Goal: Information Seeking & Learning: Learn about a topic

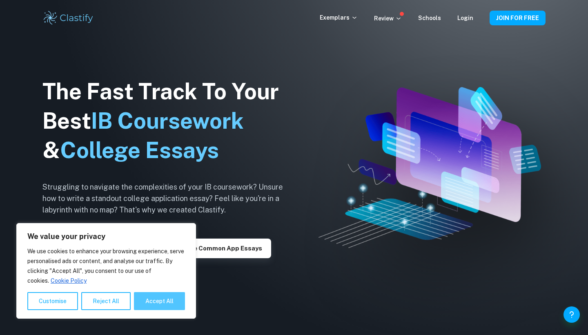
click at [152, 301] on button "Accept All" at bounding box center [159, 301] width 51 height 18
checkbox input "true"
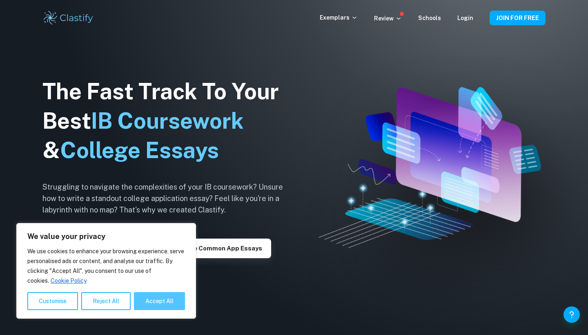
checkbox input "true"
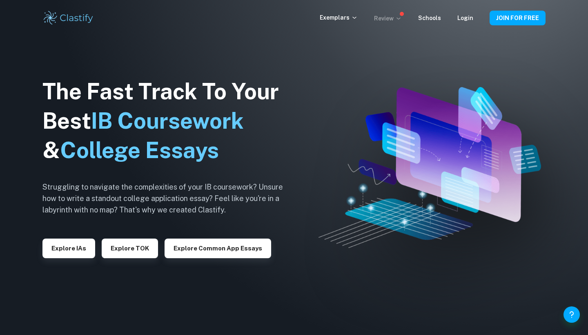
click at [401, 20] on icon at bounding box center [398, 18] width 7 height 7
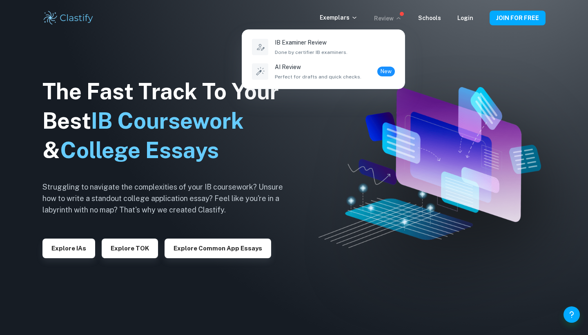
click at [331, 113] on div at bounding box center [294, 167] width 588 height 335
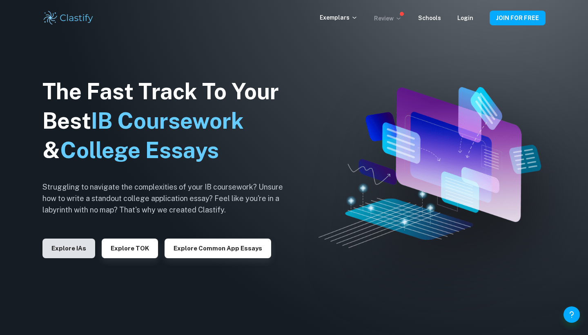
click at [68, 241] on button "Explore IAs" at bounding box center [68, 249] width 53 height 20
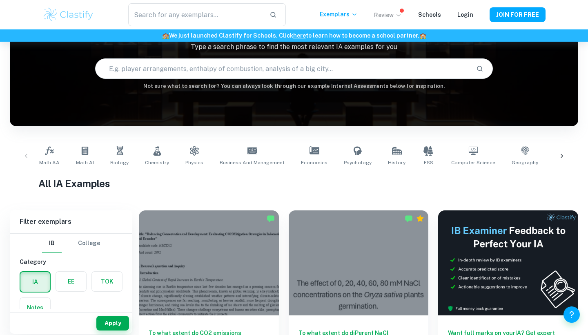
scroll to position [68, 0]
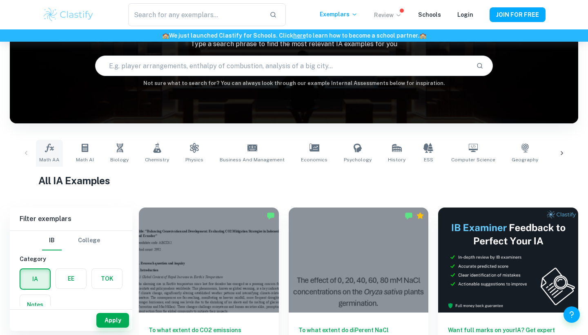
click at [52, 157] on span "Math AA" at bounding box center [49, 159] width 20 height 7
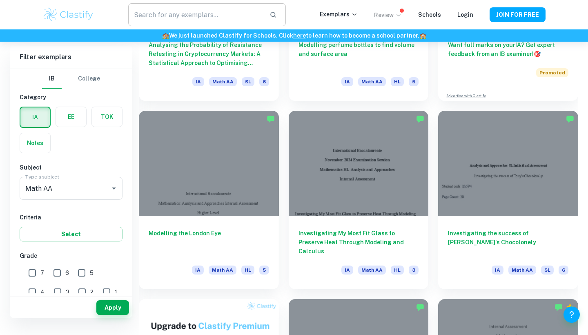
scroll to position [183, 0]
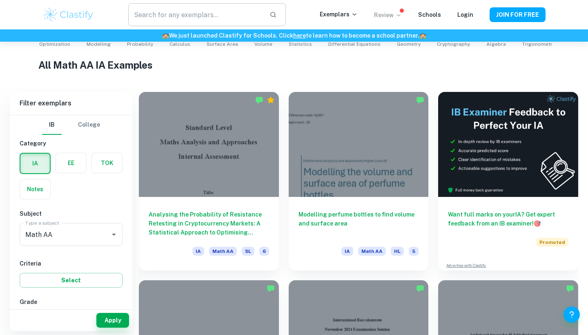
click at [213, 14] on input "text" at bounding box center [195, 14] width 135 height 23
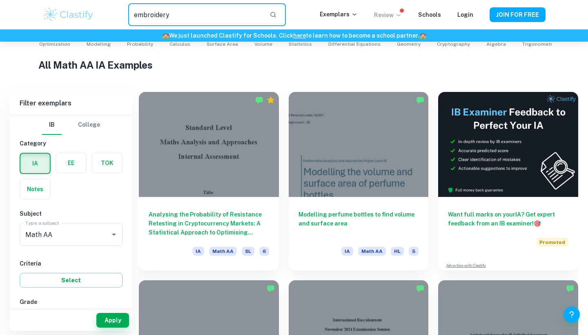
type input "embroidery"
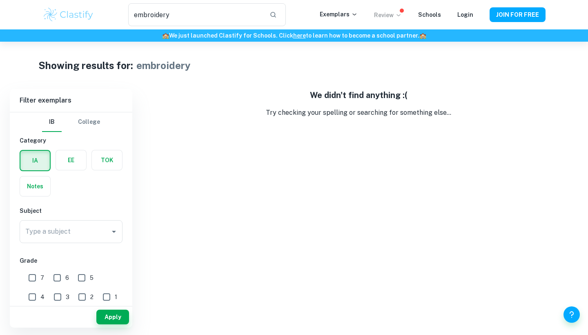
click at [92, 21] on img at bounding box center [68, 15] width 52 height 16
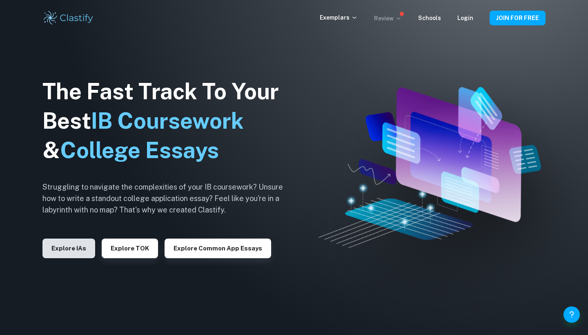
click at [73, 250] on button "Explore IAs" at bounding box center [68, 249] width 53 height 20
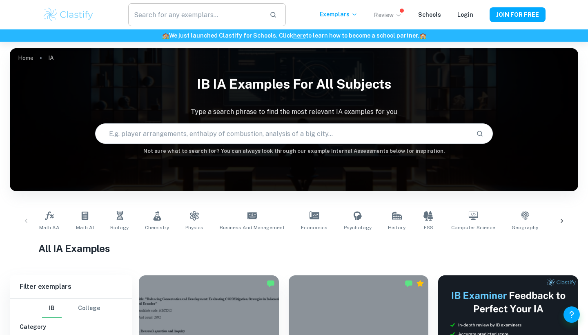
click at [214, 10] on input "text" at bounding box center [195, 14] width 135 height 23
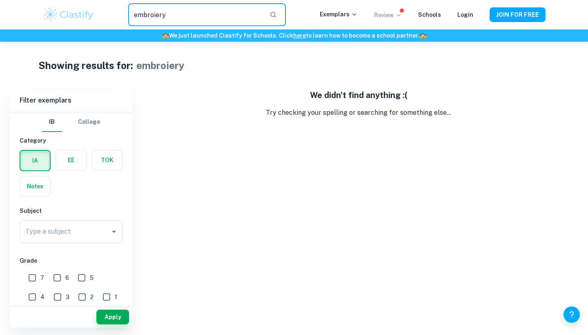
click at [158, 13] on input "embroiery" at bounding box center [195, 14] width 135 height 23
click at [156, 13] on input "embroiery" at bounding box center [195, 14] width 135 height 23
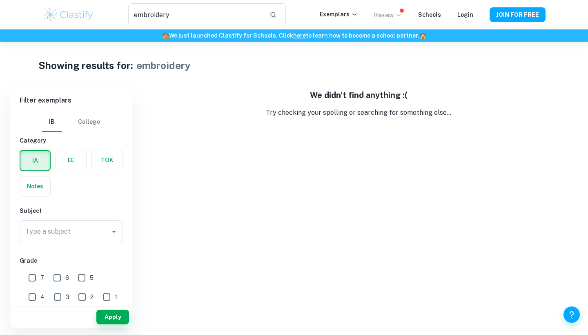
click at [169, 63] on h1 "embroidery" at bounding box center [163, 65] width 54 height 15
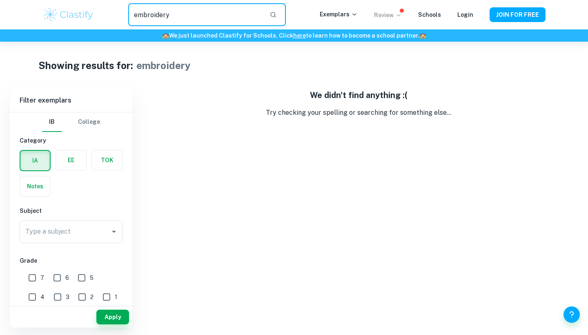
drag, startPoint x: 250, startPoint y: 20, endPoint x: 129, endPoint y: 15, distance: 120.6
click at [129, 15] on input "embroidery" at bounding box center [195, 14] width 135 height 23
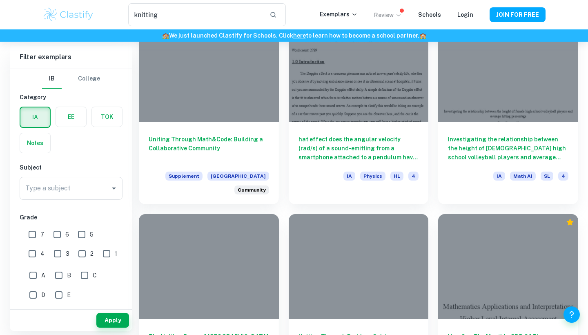
scroll to position [656, 0]
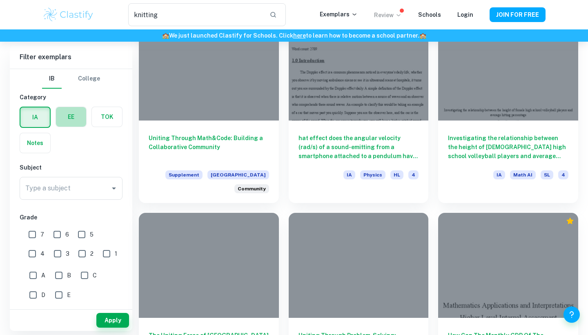
click at [67, 114] on label "button" at bounding box center [71, 117] width 30 height 20
click at [0, 0] on input "radio" at bounding box center [0, 0] width 0 height 0
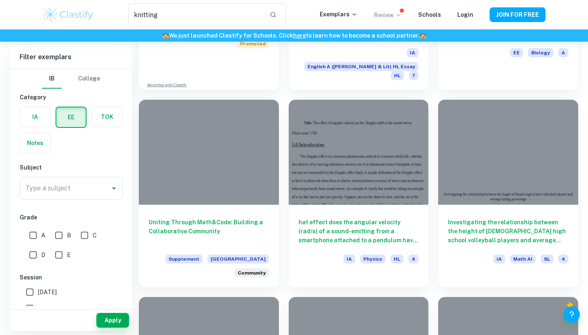
scroll to position [557, 0]
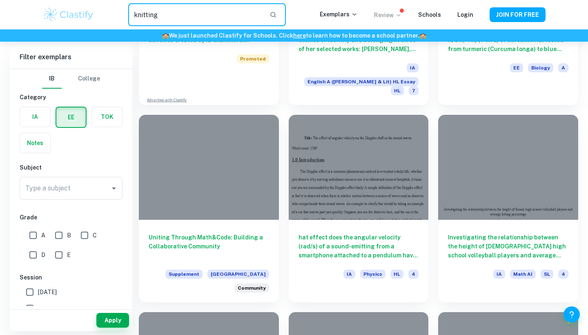
click at [154, 11] on input "knitting" at bounding box center [195, 14] width 135 height 23
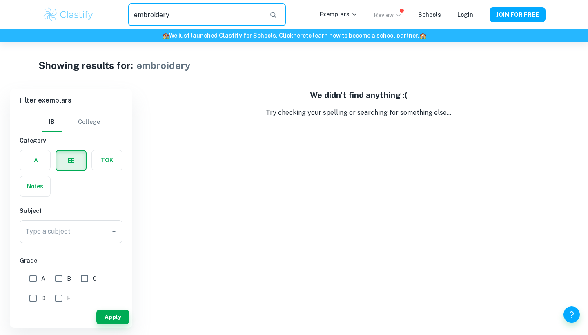
drag, startPoint x: 134, startPoint y: 16, endPoint x: 222, endPoint y: 16, distance: 88.2
click at [222, 16] on input "embroidery" at bounding box center [195, 14] width 135 height 23
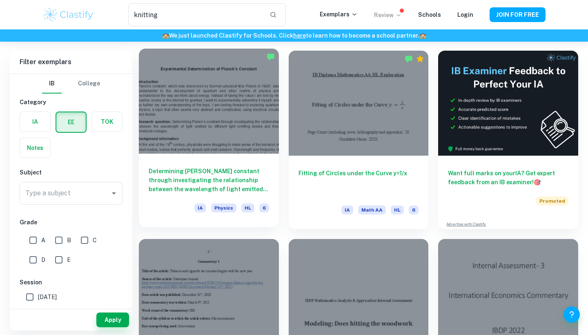
scroll to position [43, 0]
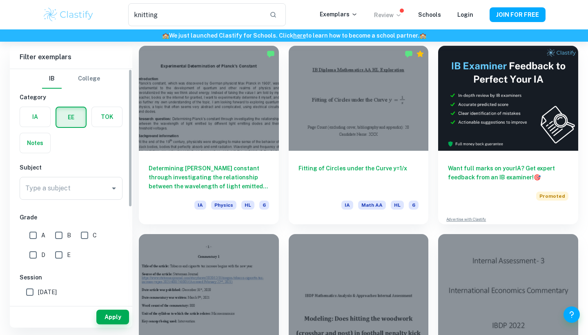
click at [98, 127] on div "TOK" at bounding box center [105, 115] width 36 height 26
click at [101, 121] on label "button" at bounding box center [107, 117] width 30 height 20
click at [0, 0] on input "radio" at bounding box center [0, 0] width 0 height 0
click at [38, 155] on div "IB College Category IA EE TOK Notes Type Type ​ Type Grade A B C D E Session [D…" at bounding box center [71, 266] width 123 height 395
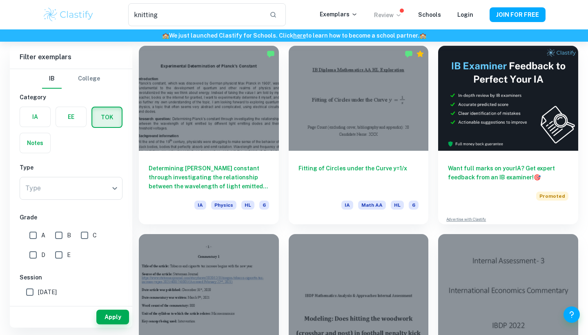
click at [38, 146] on label "button" at bounding box center [35, 143] width 30 height 20
click at [0, 0] on input "radio" at bounding box center [0, 0] width 0 height 0
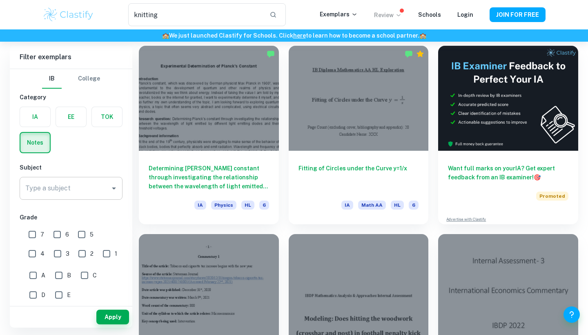
click at [65, 192] on input "Type a subject" at bounding box center [64, 189] width 83 height 16
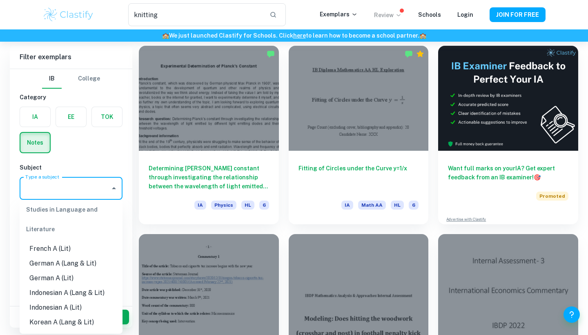
scroll to position [170, 0]
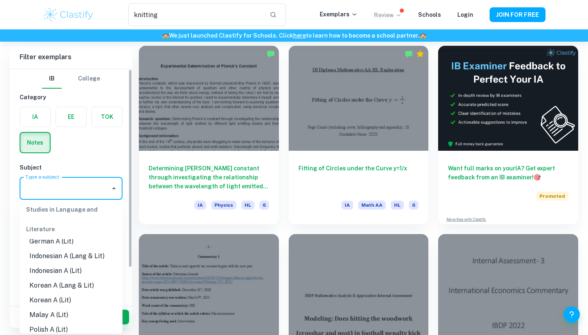
click at [80, 163] on h6 "Subject" at bounding box center [71, 167] width 103 height 9
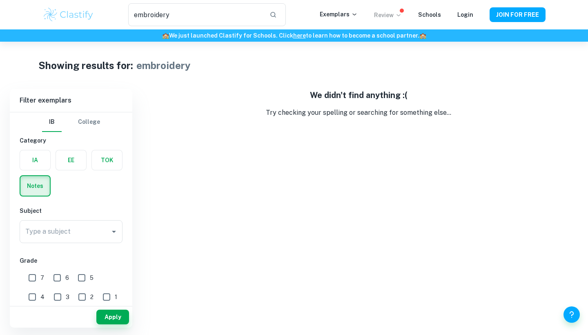
type input "knitting"
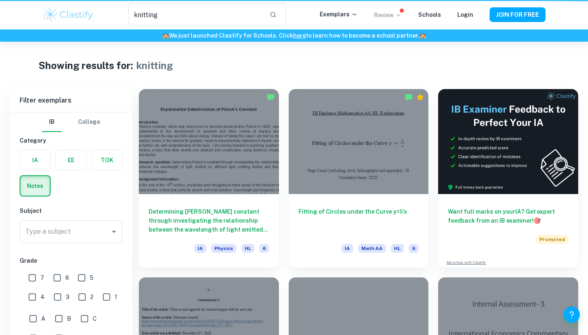
scroll to position [42, 0]
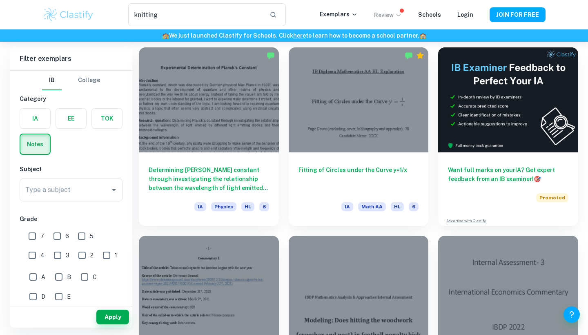
click at [69, 9] on img at bounding box center [68, 15] width 52 height 16
